Goal: Task Accomplishment & Management: Manage account settings

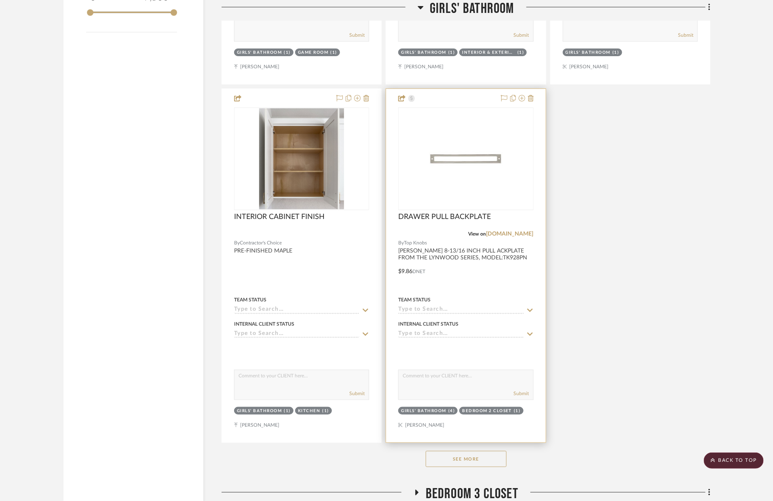
scroll to position [1517, 0]
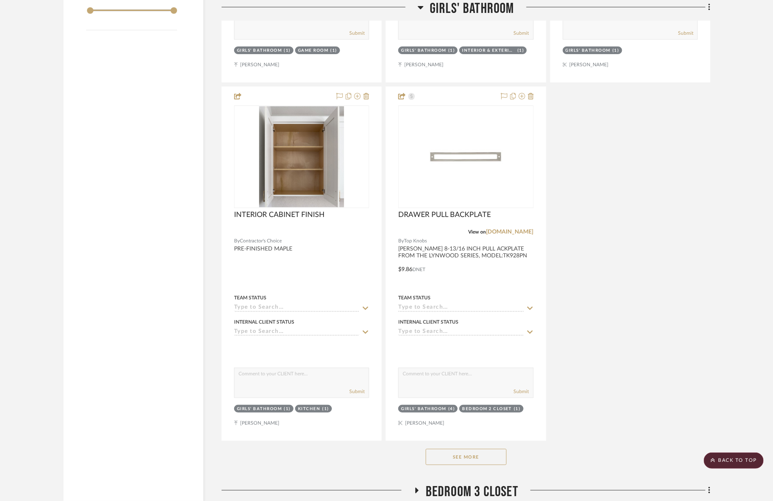
click at [480, 452] on button "See More" at bounding box center [466, 457] width 81 height 16
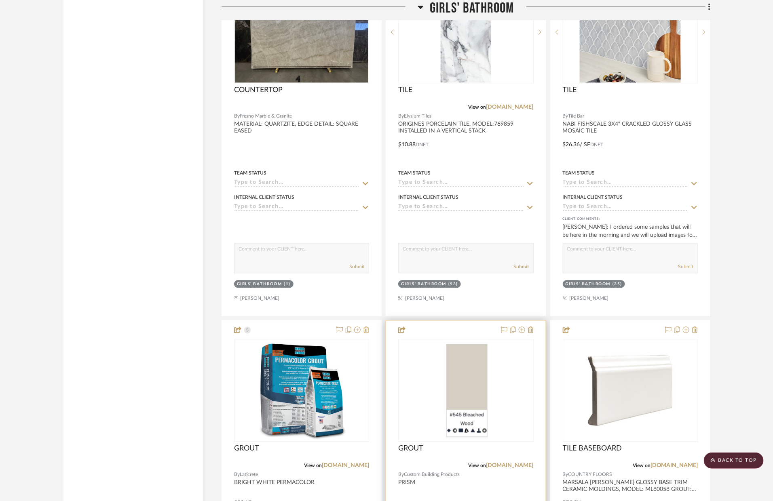
scroll to position [2231, 0]
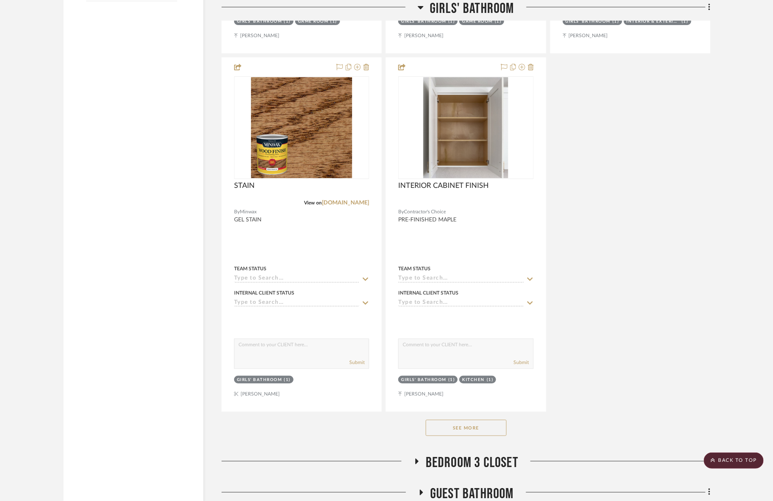
scroll to position [1696, 0]
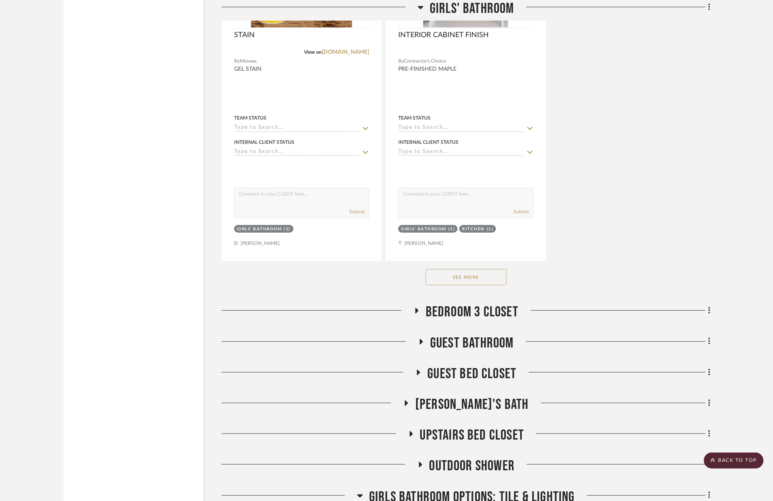
click at [483, 269] on button "See More" at bounding box center [466, 277] width 81 height 16
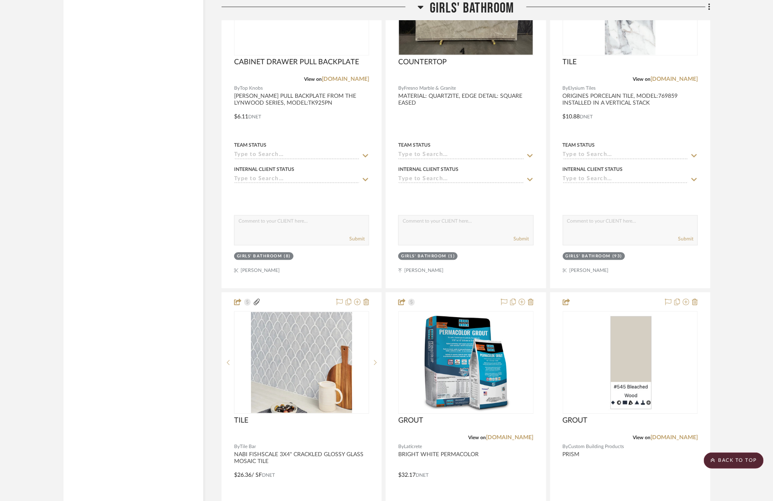
scroll to position [2450, 0]
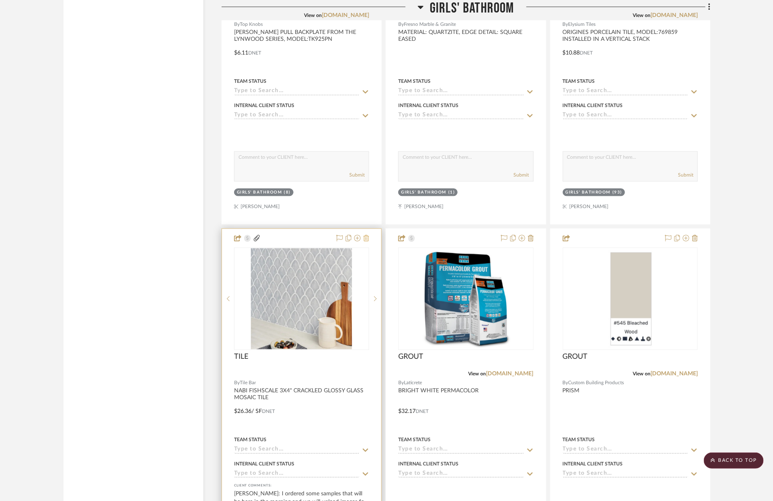
click at [367, 235] on icon at bounding box center [366, 238] width 6 height 6
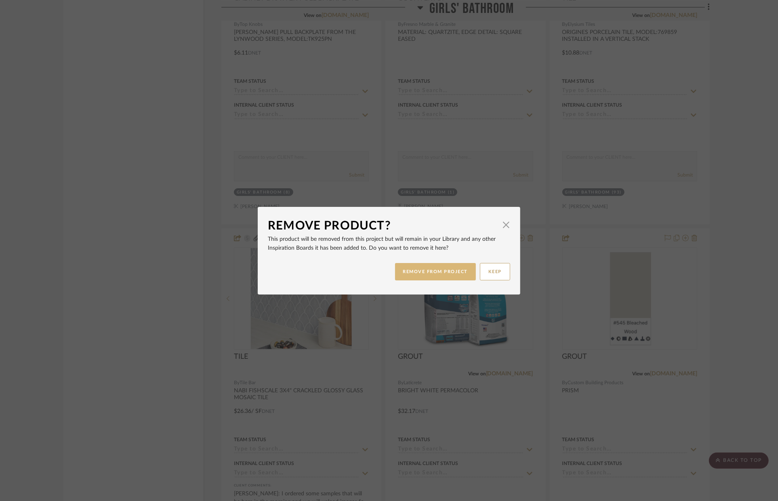
click at [436, 272] on button "REMOVE FROM PROJECT" at bounding box center [435, 271] width 81 height 17
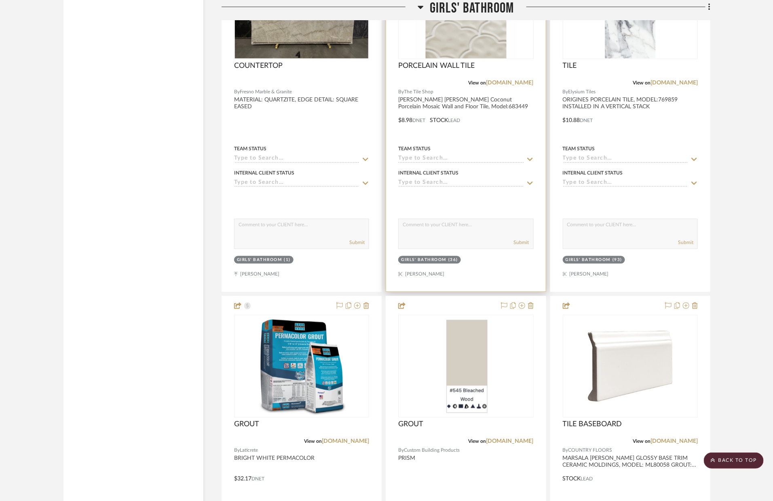
scroll to position [2293, 0]
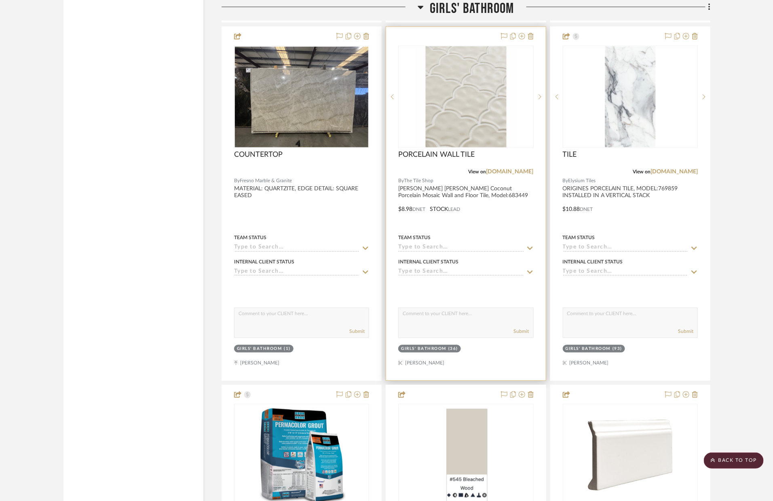
click at [516, 221] on div at bounding box center [465, 204] width 159 height 354
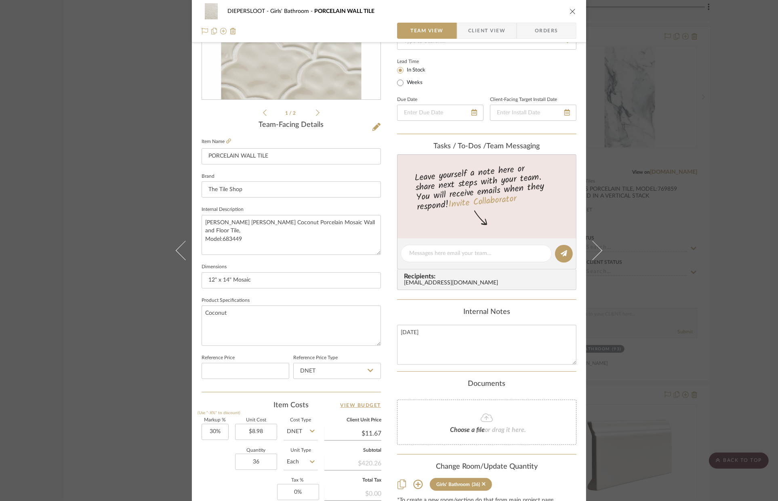
scroll to position [141, 0]
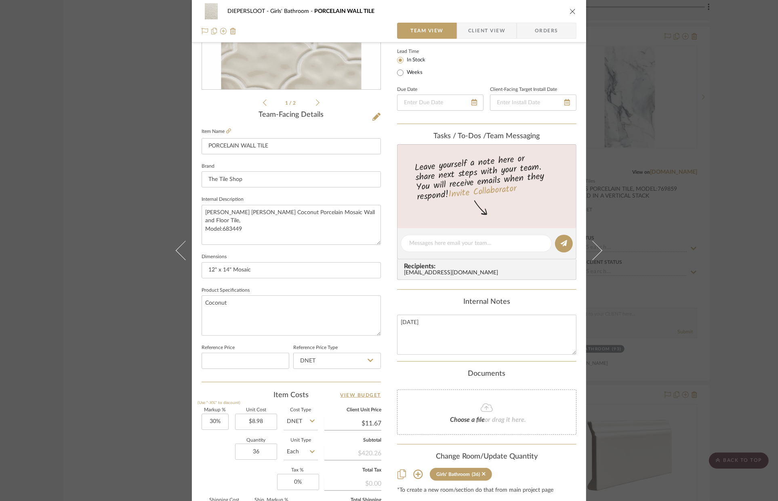
click at [306, 451] on input "Each" at bounding box center [301, 452] width 34 height 16
click at [303, 338] on div "SF" at bounding box center [331, 335] width 100 height 21
type input "SF"
click at [112, 372] on div "DIEPERSLOOT Girls' Bathroom PORCELAIN WALL TILE Team View Client View Orders 1 …" at bounding box center [389, 250] width 778 height 501
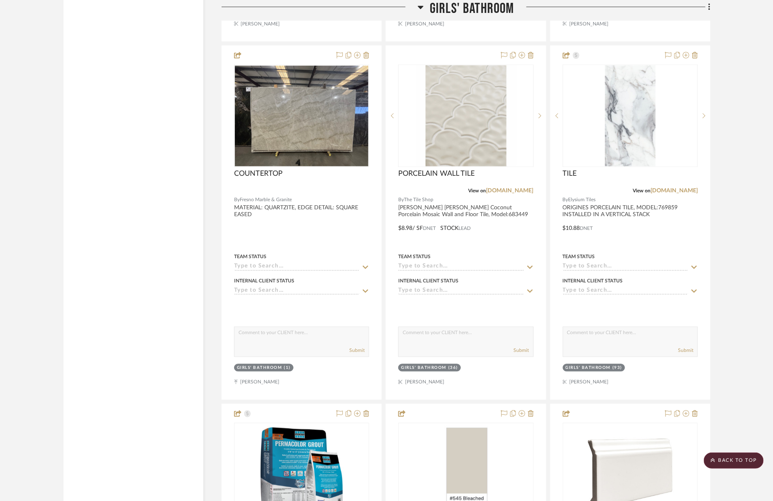
scroll to position [2265, 0]
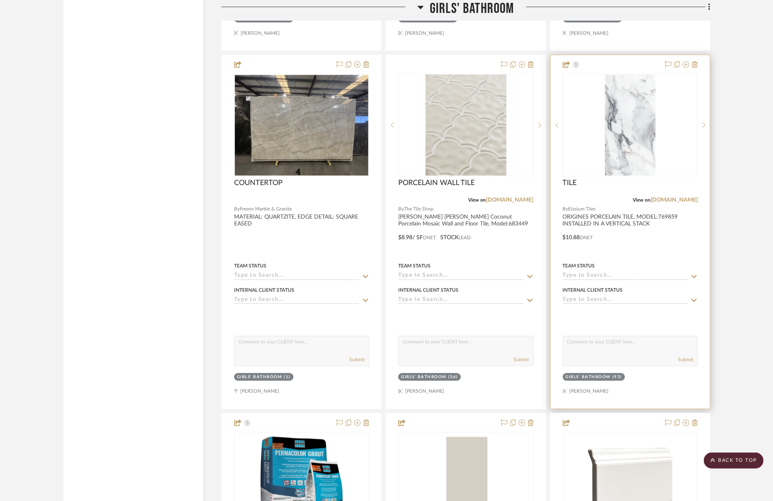
click at [640, 243] on div at bounding box center [629, 232] width 159 height 354
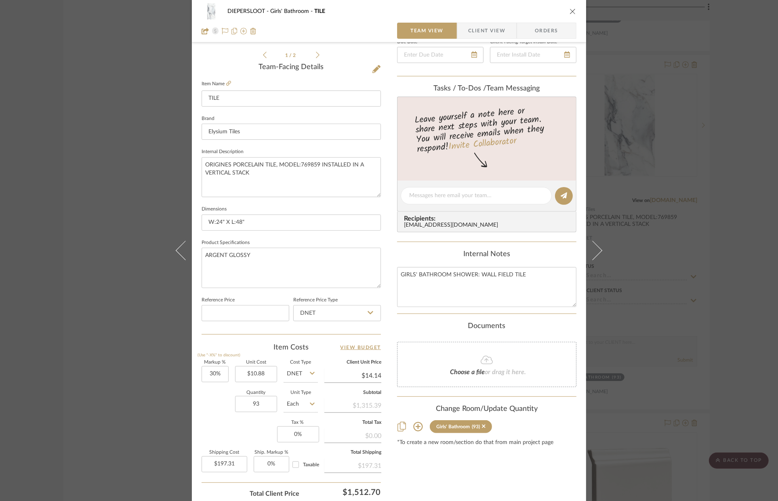
scroll to position [190, 0]
click at [305, 400] on input "Each" at bounding box center [301, 403] width 34 height 16
click at [316, 289] on div "SF" at bounding box center [331, 286] width 100 height 21
type input "SF"
click at [215, 423] on div "Markup % (Use "-X%" to discount) 30% Unit Cost $10.88 Cost Type DNET Client Uni…" at bounding box center [291, 419] width 179 height 118
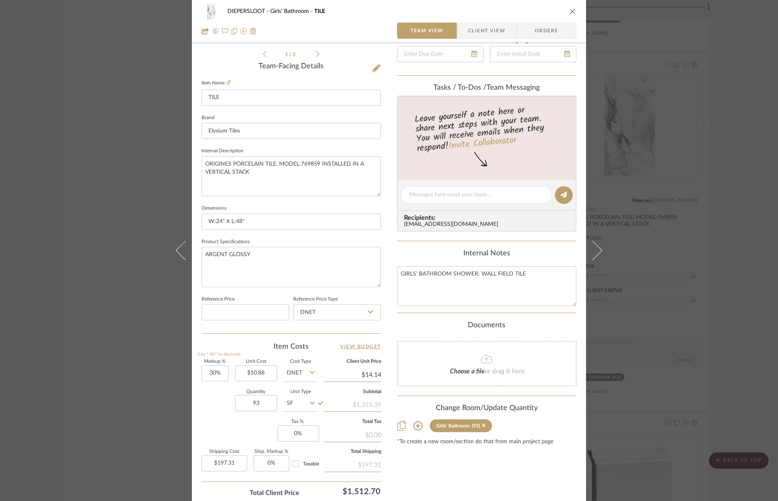
click at [151, 404] on div "DIEPERSLOOT Girls' Bathroom TILE Team View Client View Orders 1 / 2 Team-Facing…" at bounding box center [389, 250] width 778 height 501
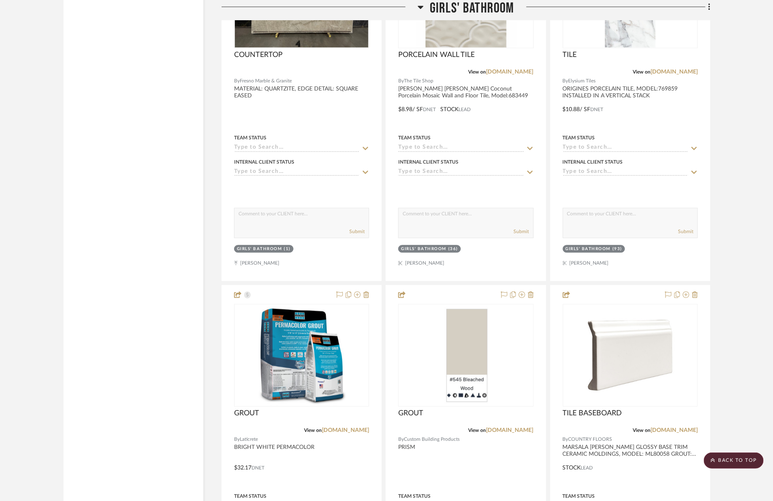
scroll to position [2425, 0]
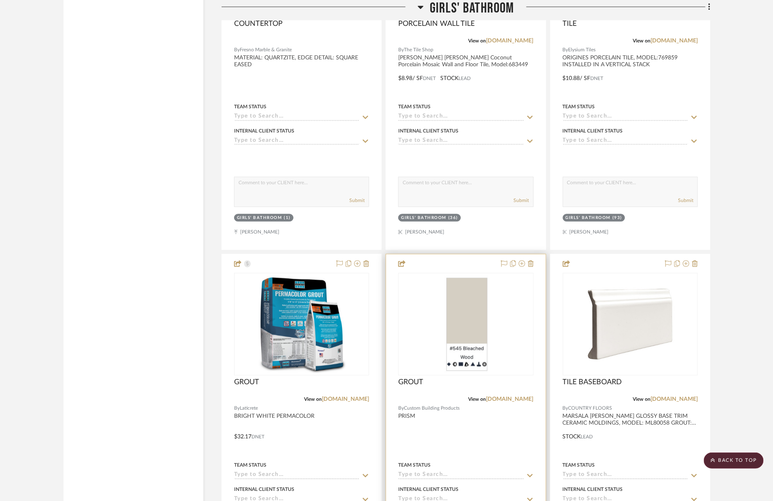
click at [494, 422] on div at bounding box center [465, 431] width 159 height 354
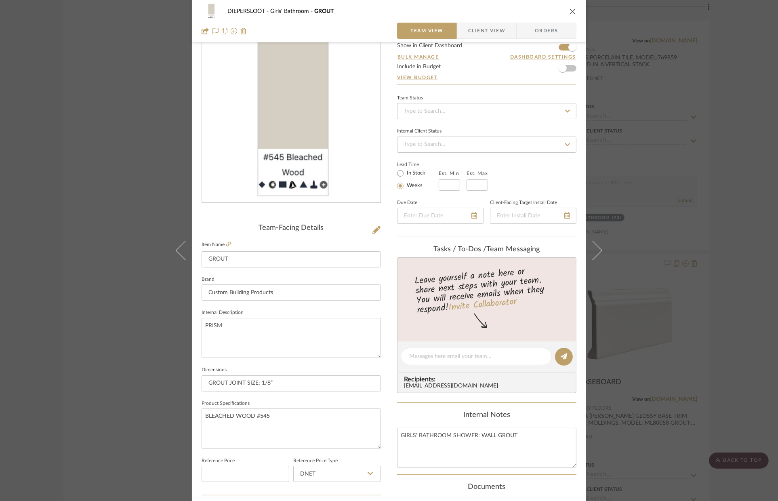
scroll to position [61, 0]
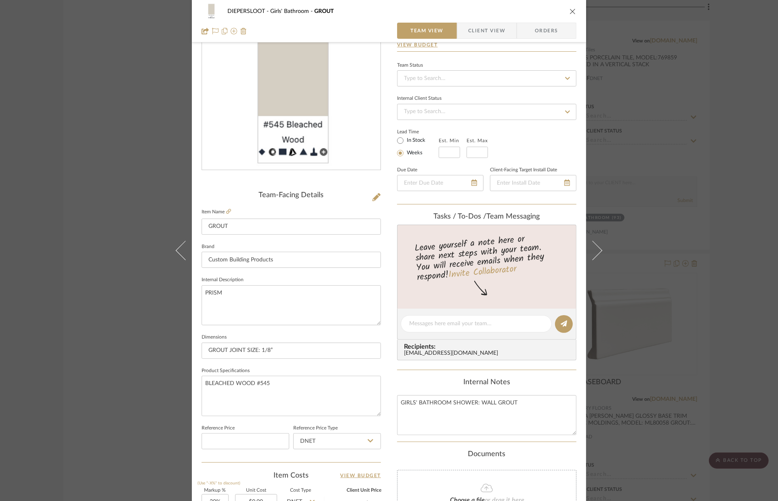
click at [112, 330] on div "DIEPERSLOOT Girls' Bathroom GROUT Team View Client View Orders Team-Facing Deta…" at bounding box center [389, 250] width 778 height 501
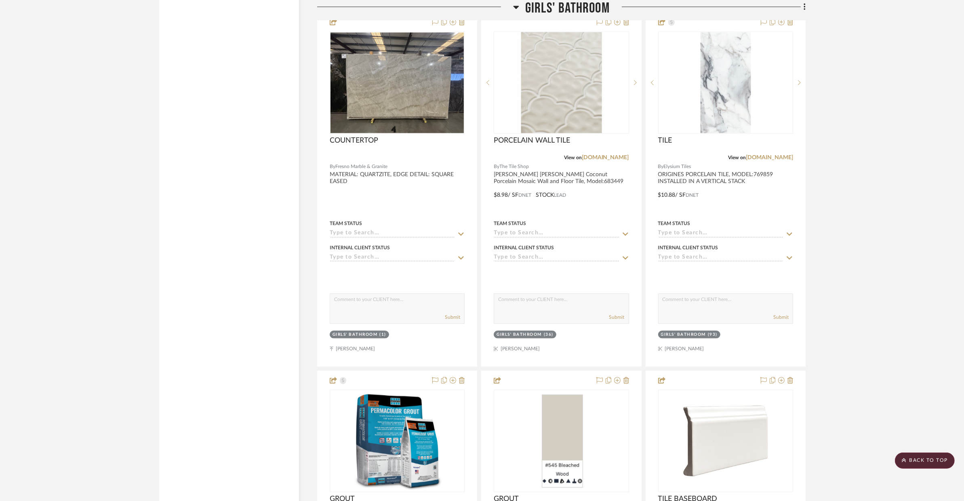
scroll to position [2322, 0]
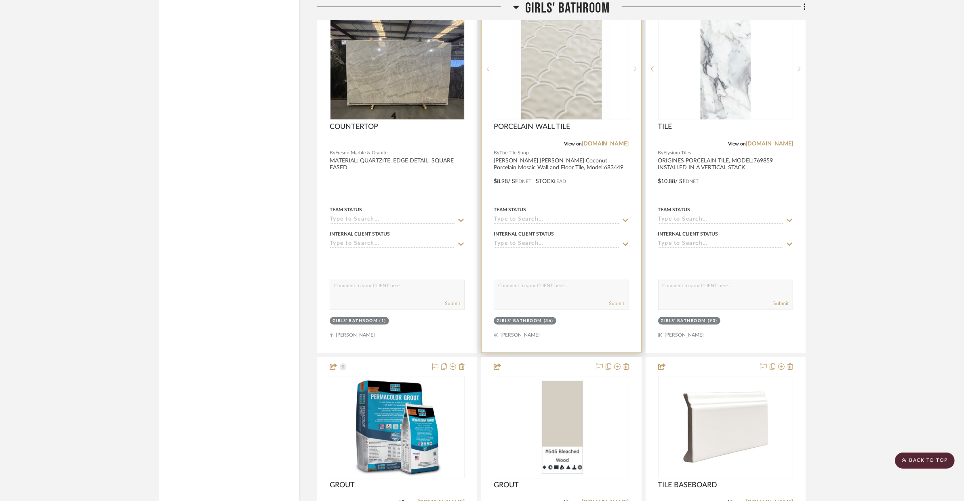
click at [575, 177] on div at bounding box center [561, 176] width 159 height 354
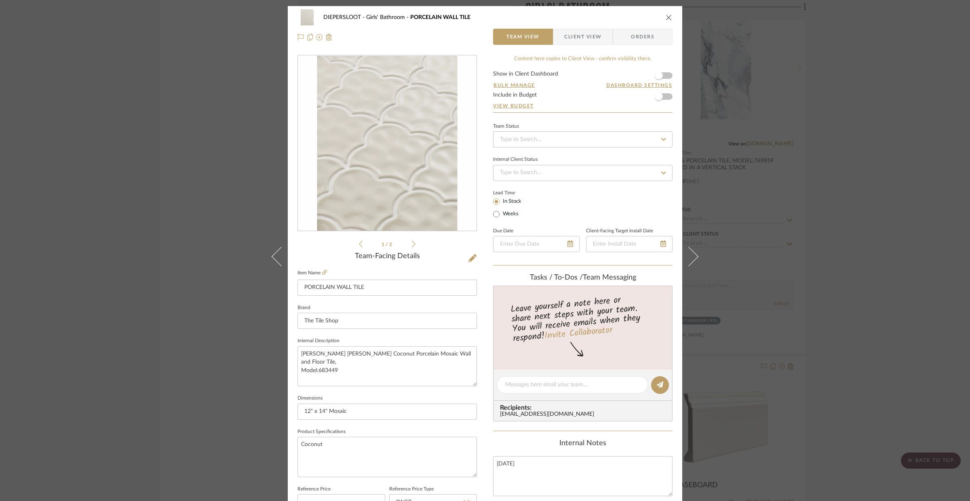
click at [778, 164] on div "DIEPERSLOOT Girls' Bathroom PORCELAIN WALL TILE Team View Client View Orders 1 …" at bounding box center [485, 250] width 970 height 501
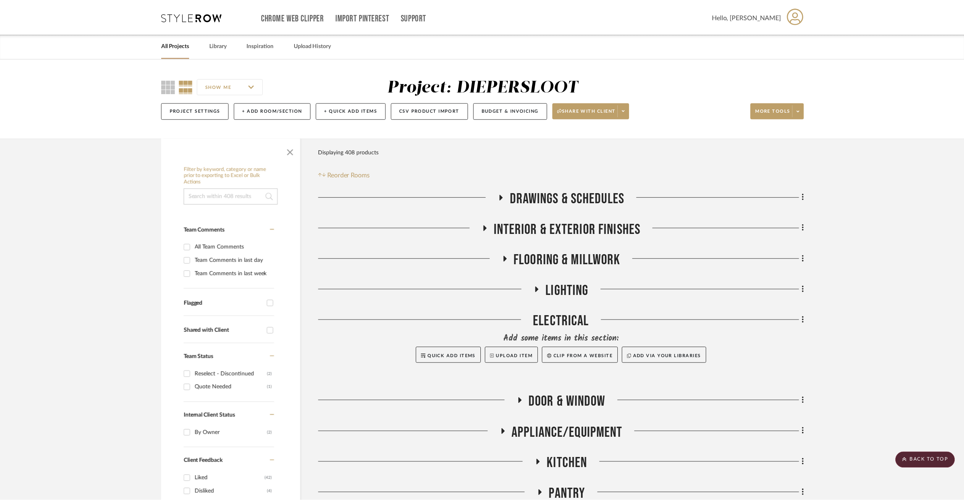
scroll to position [2322, 0]
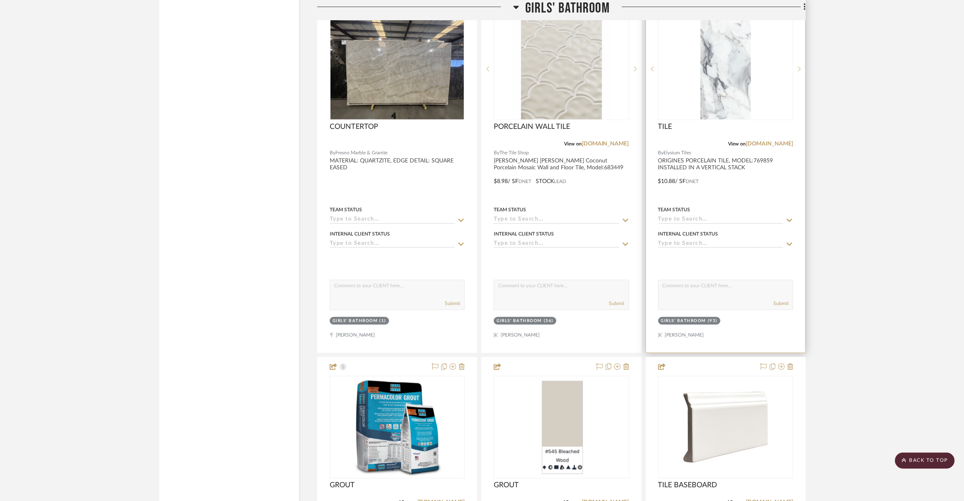
click at [748, 179] on div at bounding box center [725, 176] width 159 height 354
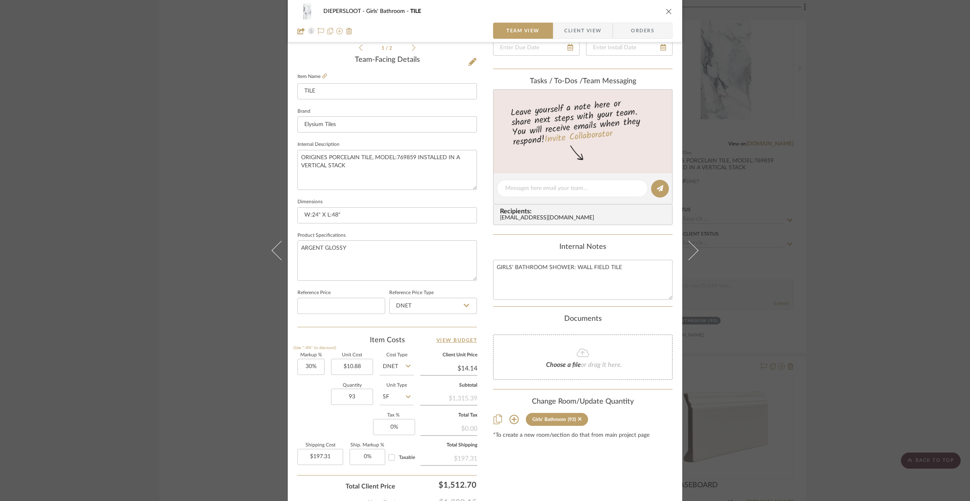
scroll to position [228, 0]
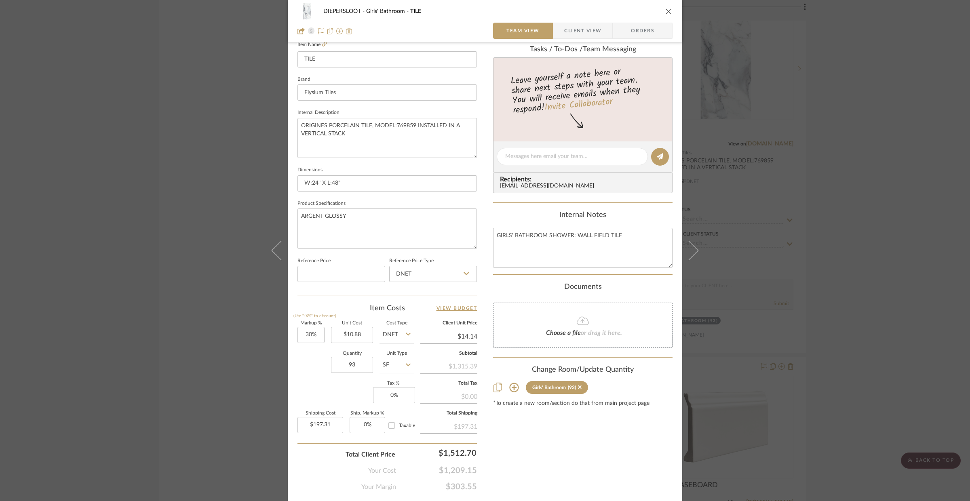
click at [158, 243] on div "DIEPERSLOOT Girls' Bathroom TILE Team View Client View Orders 1 / 2 Team-Facing…" at bounding box center [485, 250] width 970 height 501
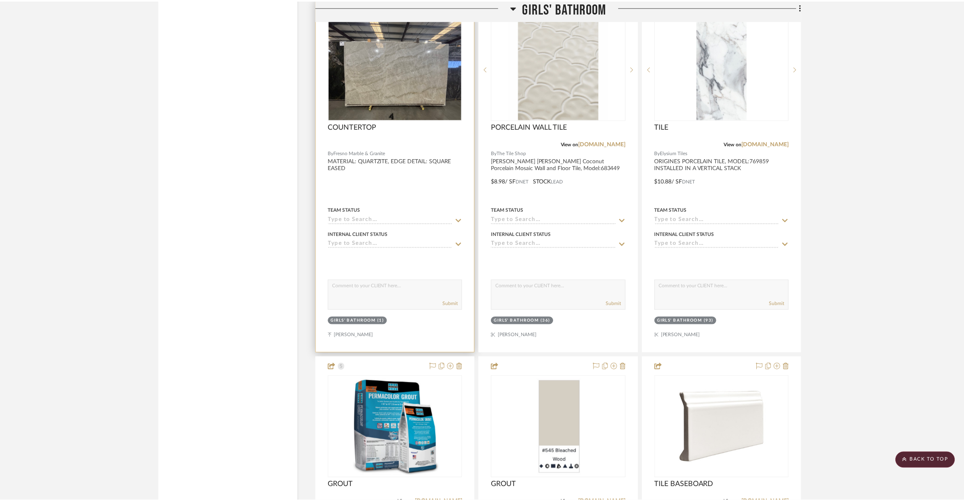
scroll to position [2322, 0]
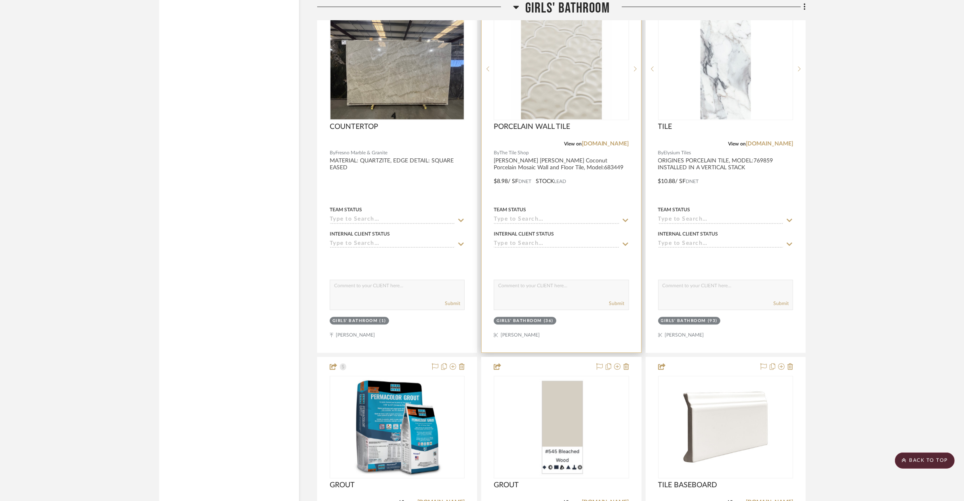
click at [605, 185] on div at bounding box center [561, 176] width 159 height 354
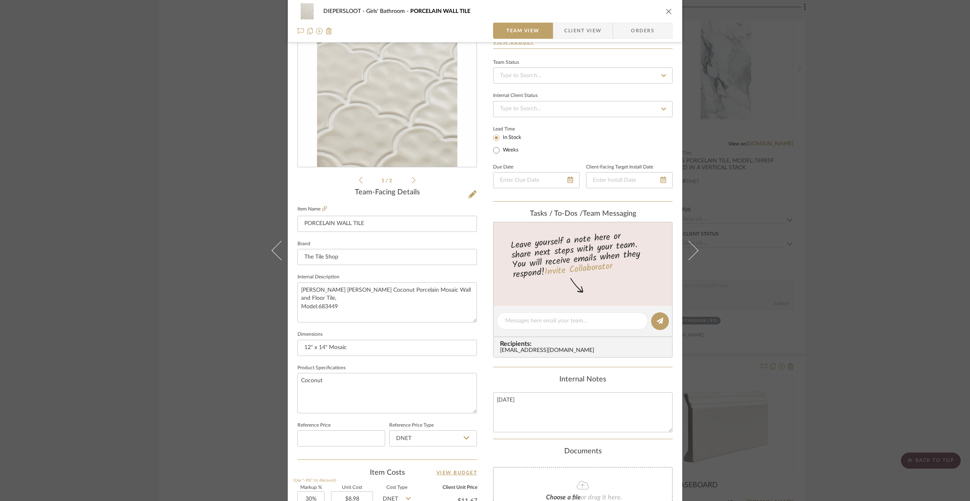
scroll to position [144, 0]
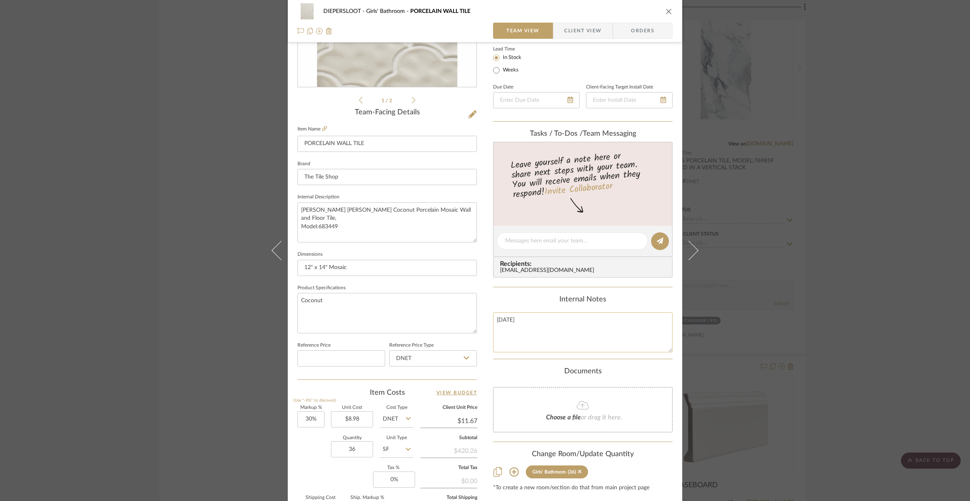
click at [550, 325] on textarea "[DATE]" at bounding box center [582, 332] width 179 height 40
click at [531, 324] on textarea "[DATE]" at bounding box center [582, 332] width 179 height 40
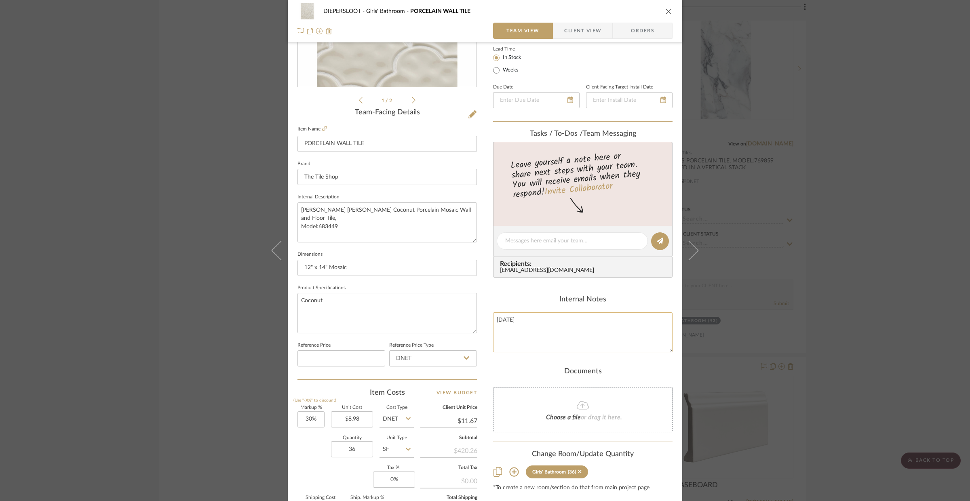
click at [531, 324] on textarea "[DATE]" at bounding box center [582, 332] width 179 height 40
type textarea "GIRL'S BATHROOM"
click at [253, 364] on div "DIEPERSLOOT Girls' Bathroom PORCELAIN WALL TILE Team View Client View Orders 1 …" at bounding box center [485, 250] width 970 height 501
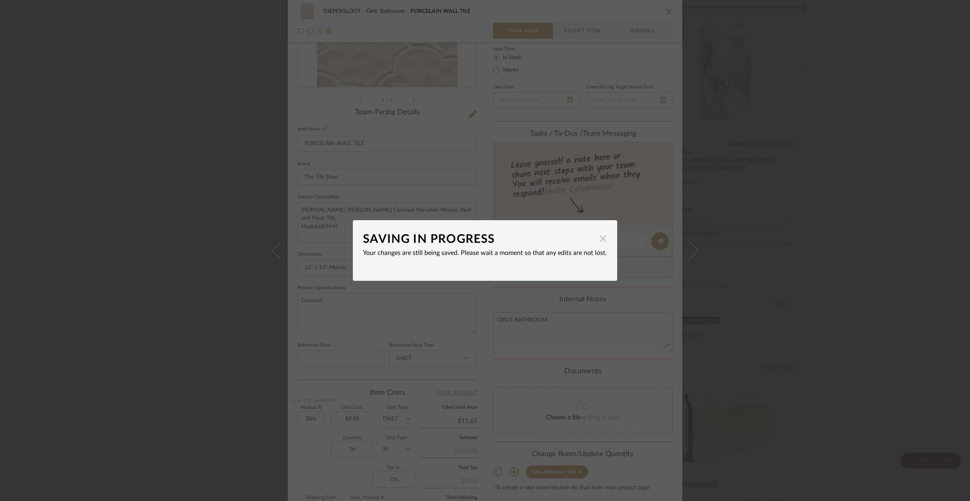
click at [600, 234] on span "button" at bounding box center [603, 238] width 16 height 16
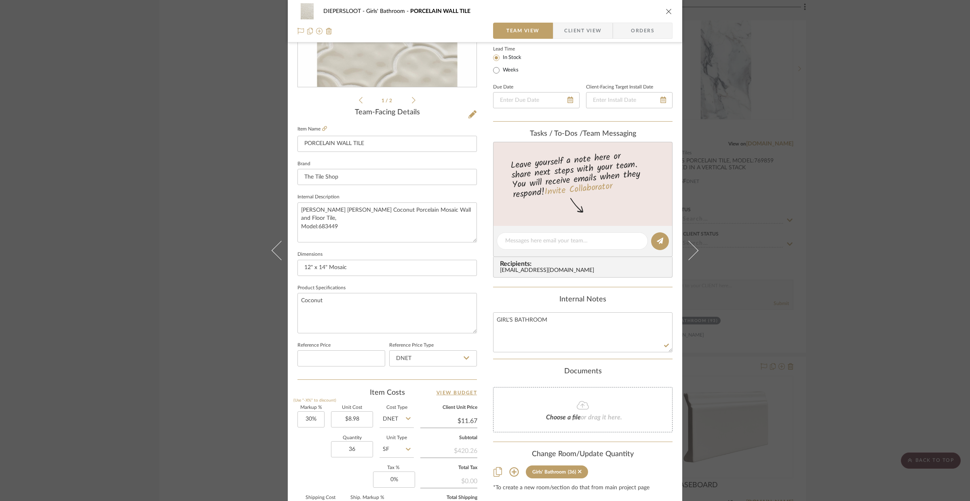
click at [778, 278] on div "DIEPERSLOOT Girls' Bathroom PORCELAIN WALL TILE Team View Client View Orders 1 …" at bounding box center [485, 250] width 970 height 501
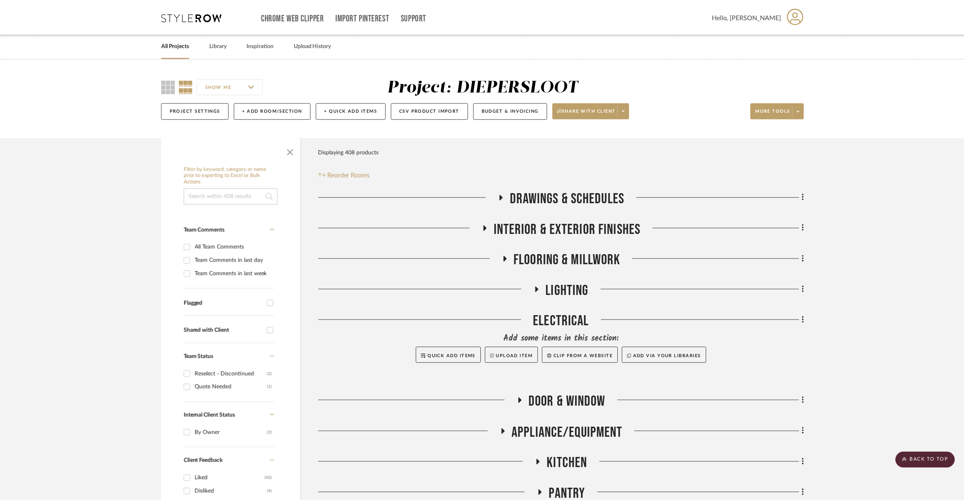
scroll to position [2322, 0]
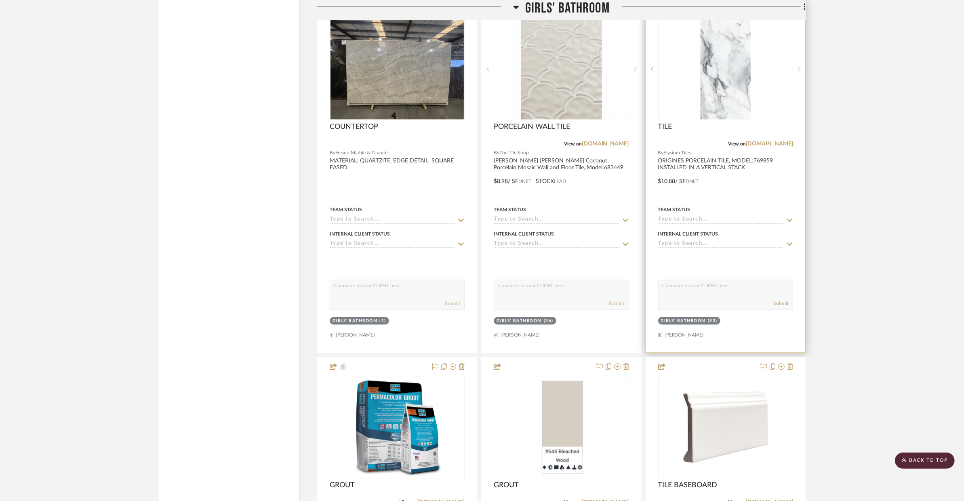
click at [730, 204] on div "Team Status" at bounding box center [725, 213] width 135 height 19
click at [735, 194] on div at bounding box center [725, 176] width 159 height 354
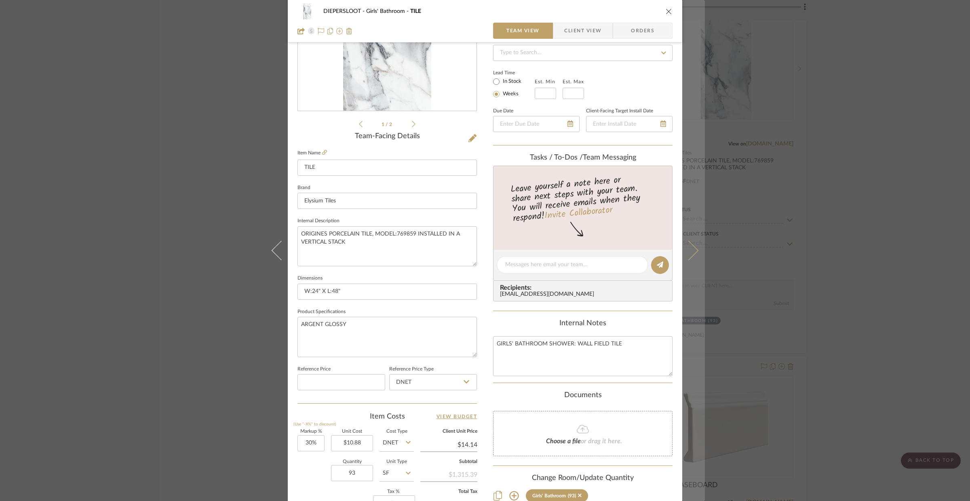
scroll to position [166, 0]
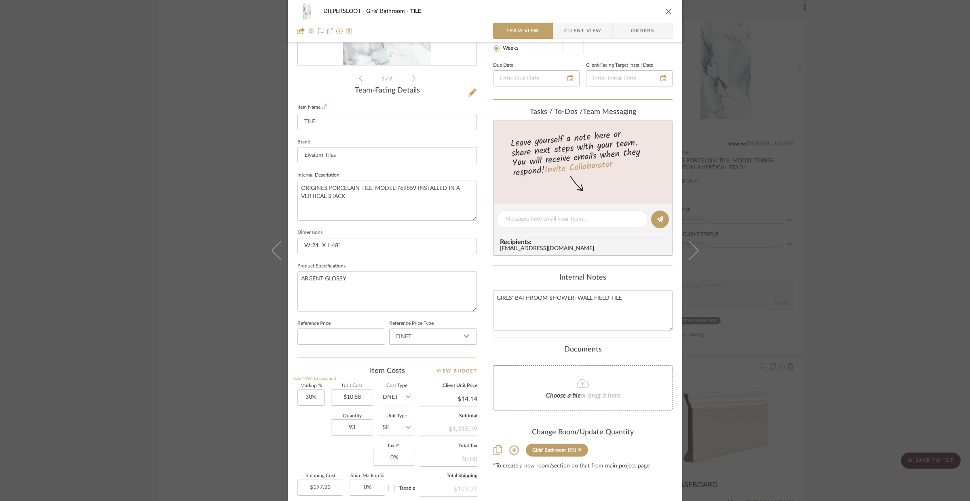
click at [778, 240] on div "DIEPERSLOOT Girls' Bathroom TILE Team View Client View Orders 1 / 2 Team-Facing…" at bounding box center [485, 250] width 970 height 501
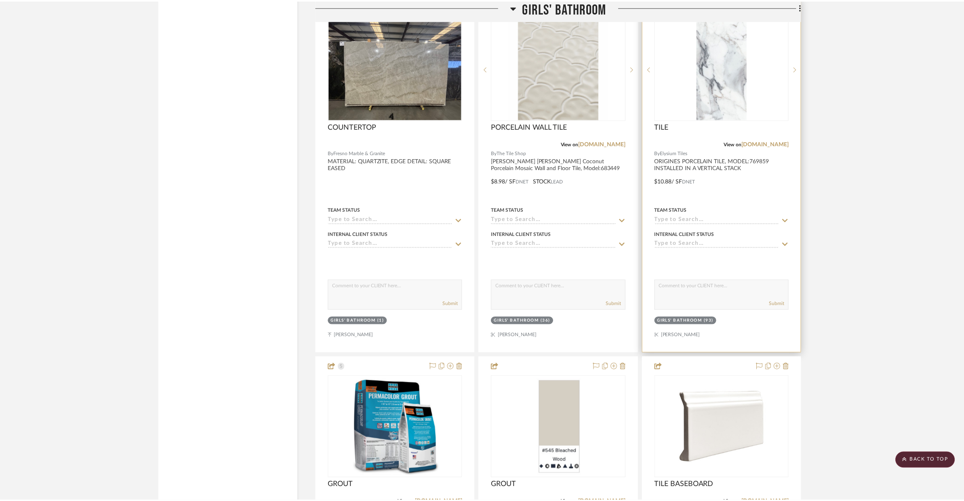
scroll to position [2322, 0]
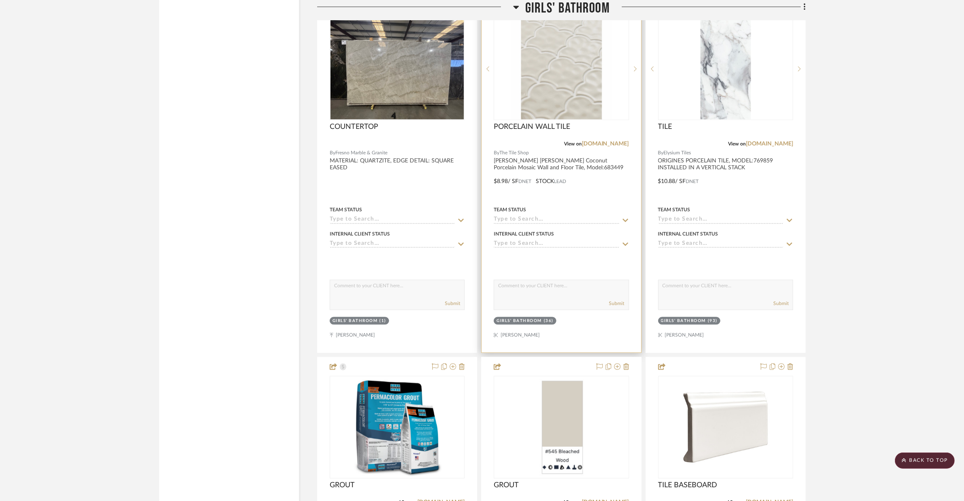
click at [539, 203] on div at bounding box center [561, 176] width 159 height 354
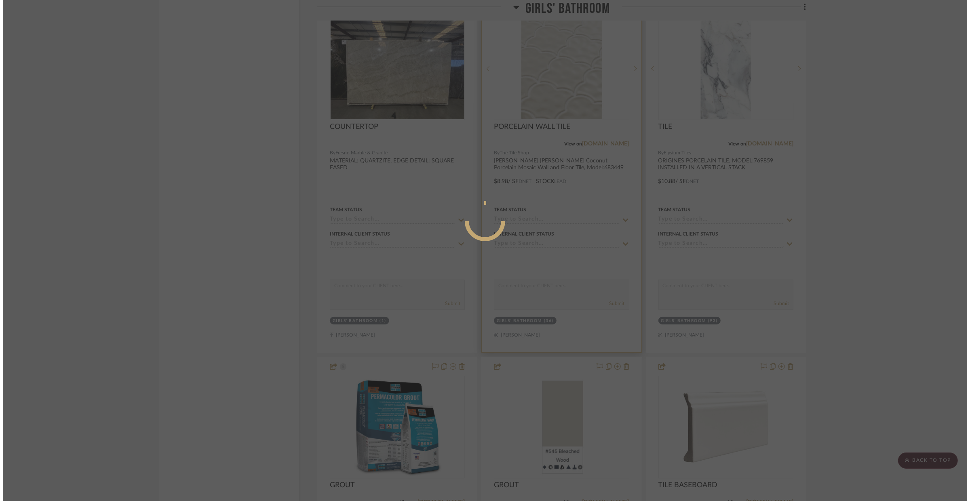
scroll to position [0, 0]
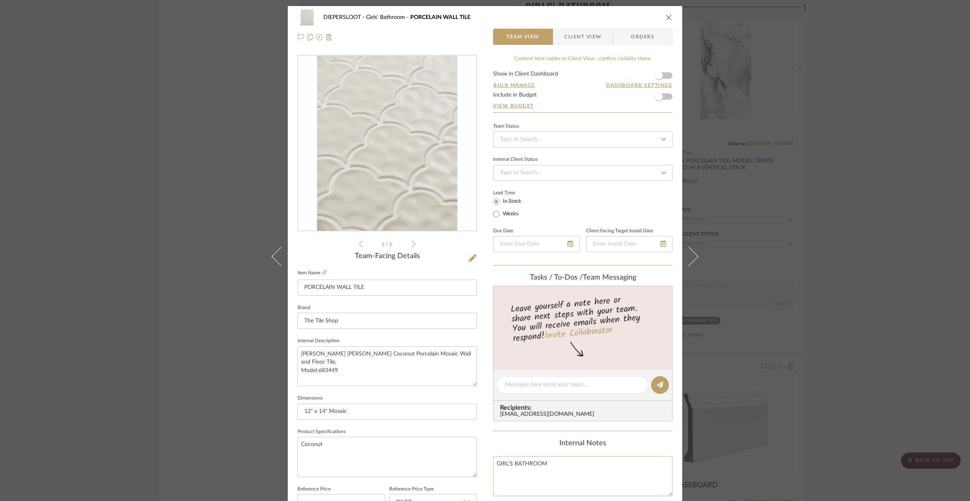
click at [571, 462] on textarea "GIRL'S BATHROOM" at bounding box center [582, 476] width 179 height 40
type textarea "GIRL'S BATHROOM SHOWER: ACCENT TILE"
click at [778, 210] on div "DIEPERSLOOT Girls' Bathroom PORCELAIN WALL TILE Team View Client View Orders 1 …" at bounding box center [485, 250] width 970 height 501
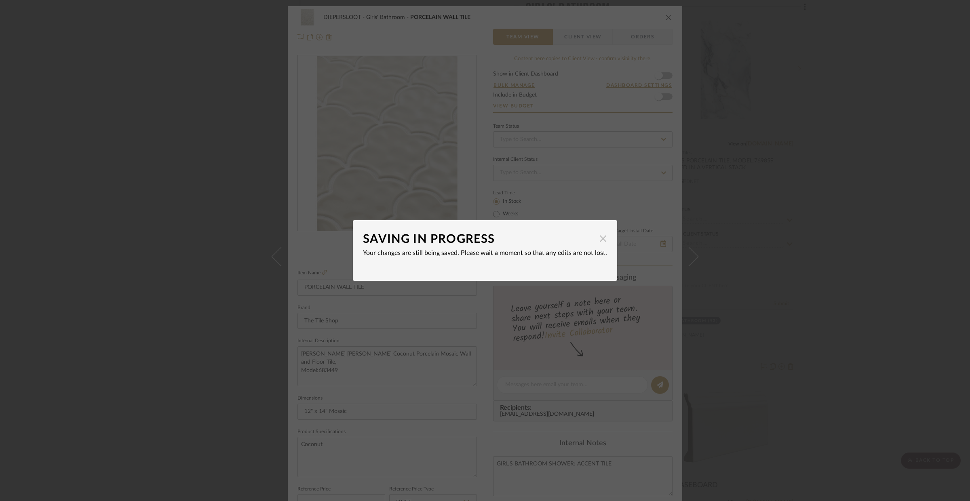
click at [601, 235] on span "button" at bounding box center [603, 238] width 16 height 16
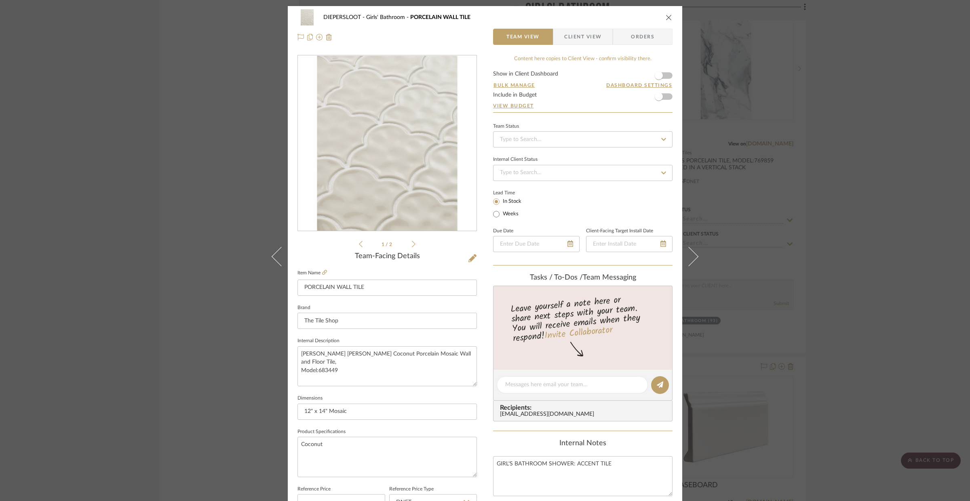
click at [778, 246] on div "DIEPERSLOOT Girls' Bathroom PORCELAIN WALL TILE Team View Client View Orders 1 …" at bounding box center [485, 250] width 970 height 501
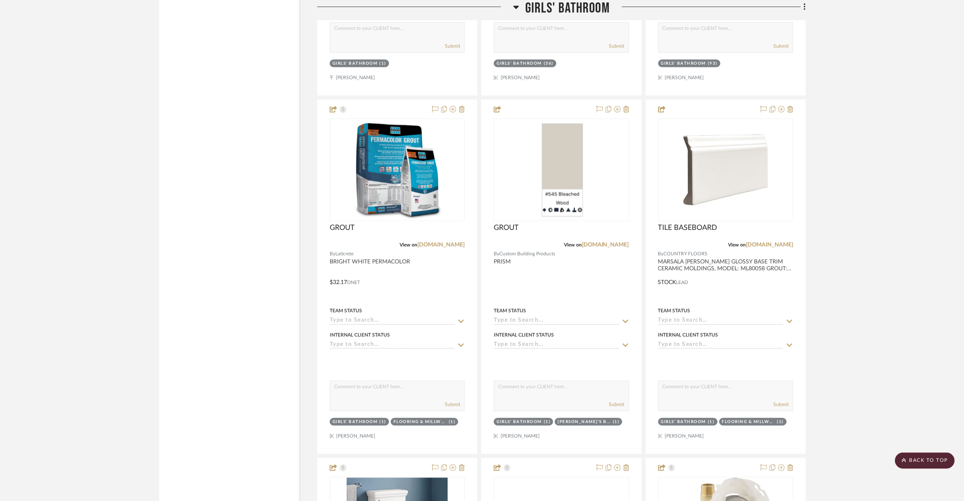
scroll to position [2605, 0]
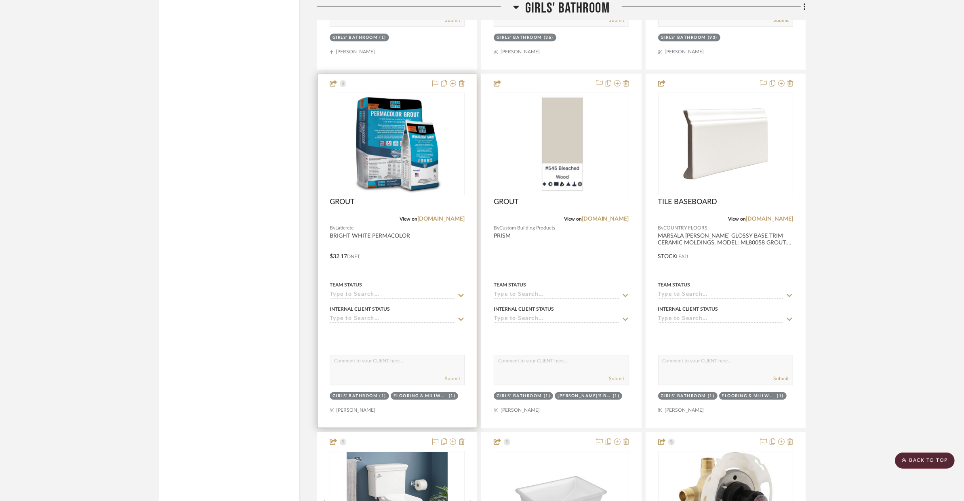
click at [428, 267] on div at bounding box center [397, 251] width 159 height 354
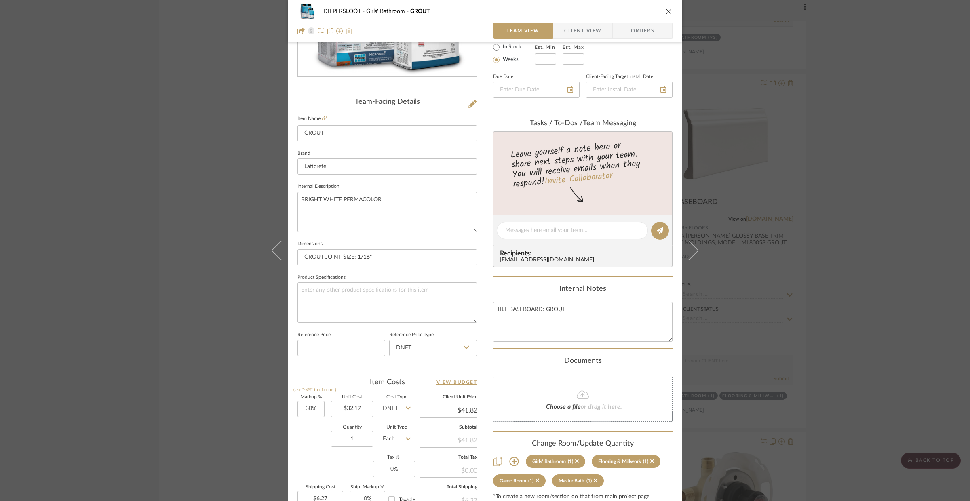
scroll to position [155, 0]
click at [225, 409] on div "DIEPERSLOOT Girls' Bathroom GROUT Team View Client View Orders Team-Facing Deta…" at bounding box center [485, 250] width 970 height 501
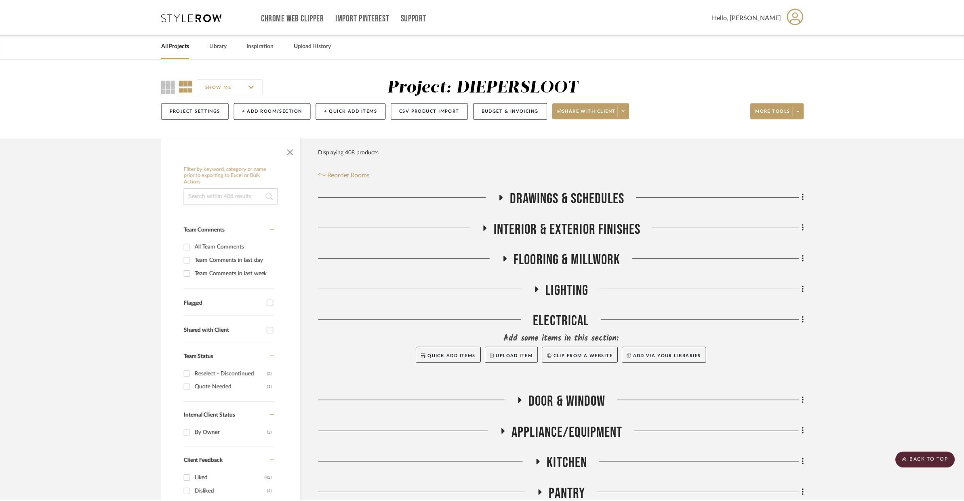
scroll to position [2605, 0]
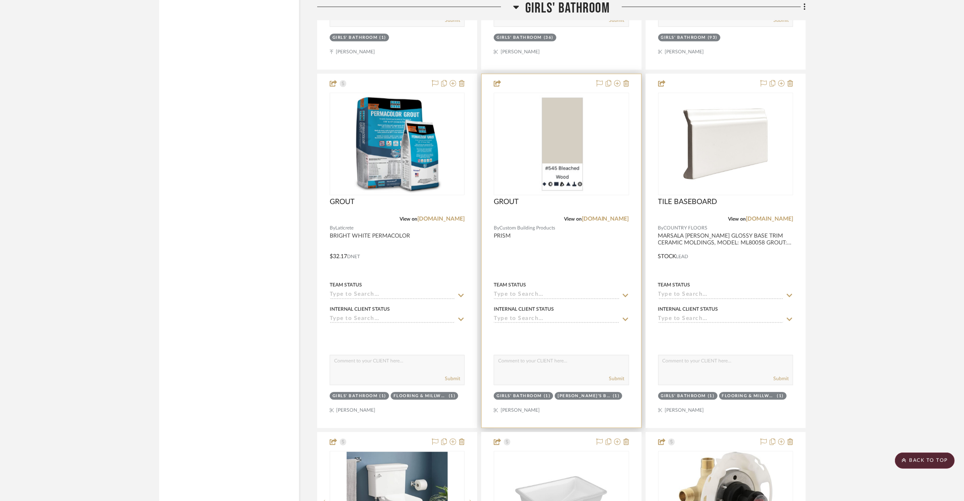
click at [541, 246] on div at bounding box center [561, 251] width 159 height 354
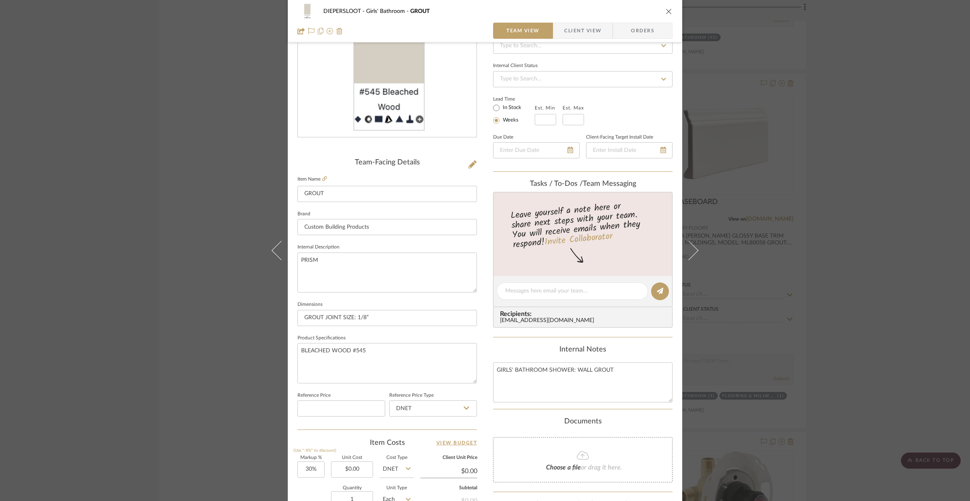
scroll to position [113, 0]
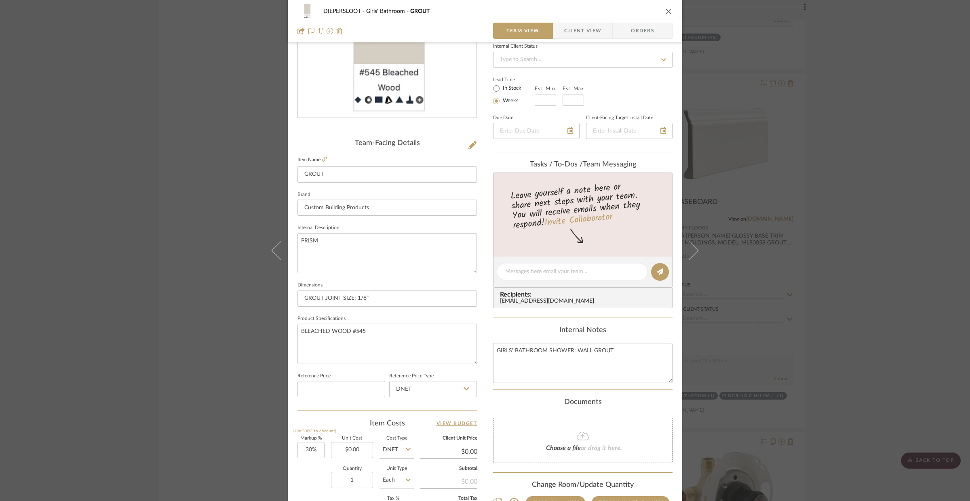
click at [236, 376] on div "DIEPERSLOOT Girls' Bathroom GROUT Team View Client View Orders Team-Facing Deta…" at bounding box center [485, 250] width 970 height 501
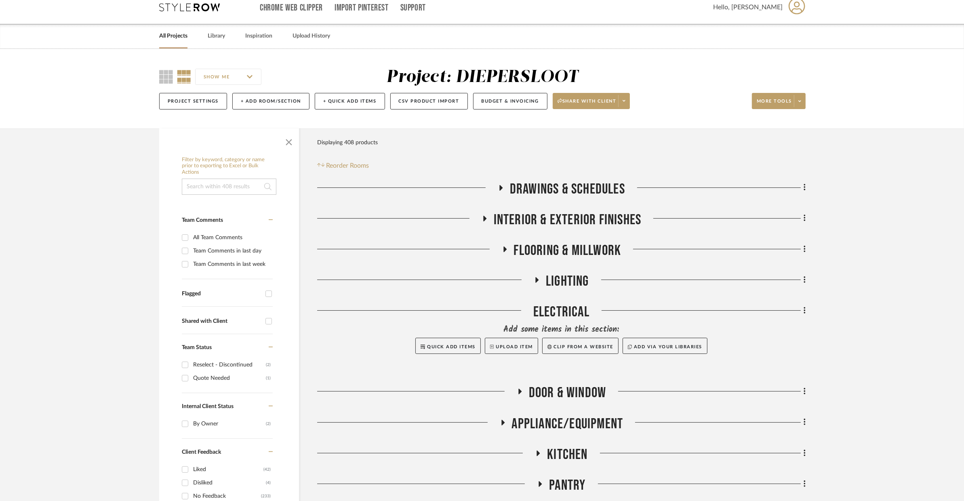
scroll to position [0, 0]
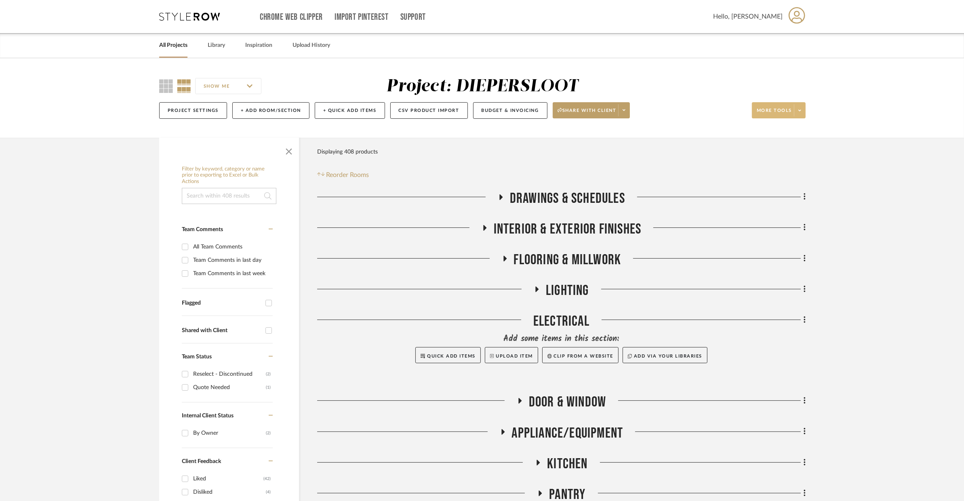
click at [778, 109] on span at bounding box center [799, 110] width 11 height 12
click at [778, 223] on button "Export To Excel" at bounding box center [786, 229] width 68 height 19
